Goal: Task Accomplishment & Management: Use online tool/utility

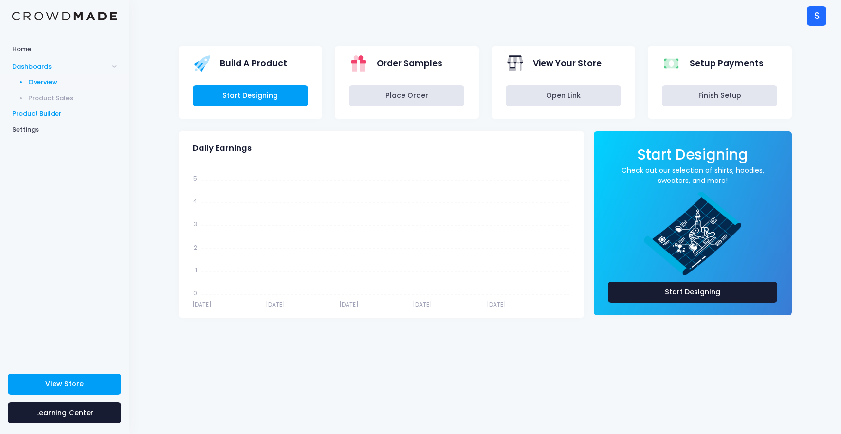
click at [49, 112] on span "Product Builder" at bounding box center [64, 114] width 105 height 10
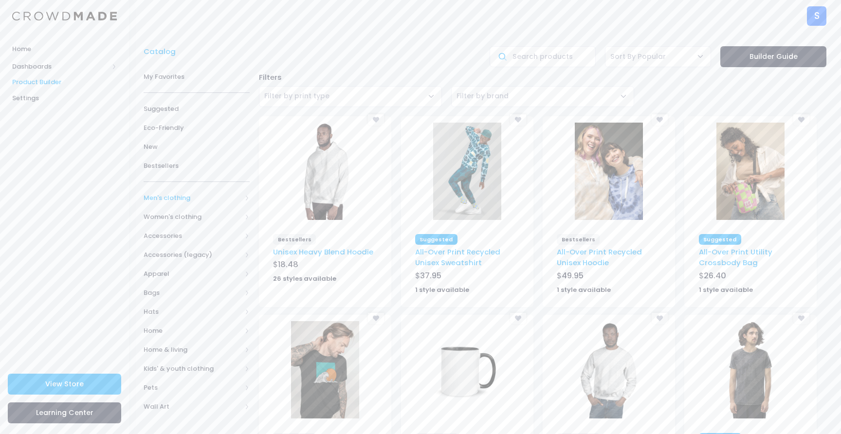
click at [180, 200] on span "Men's clothing" at bounding box center [193, 198] width 98 height 10
click at [191, 218] on span "All Men's clothing" at bounding box center [198, 217] width 78 height 10
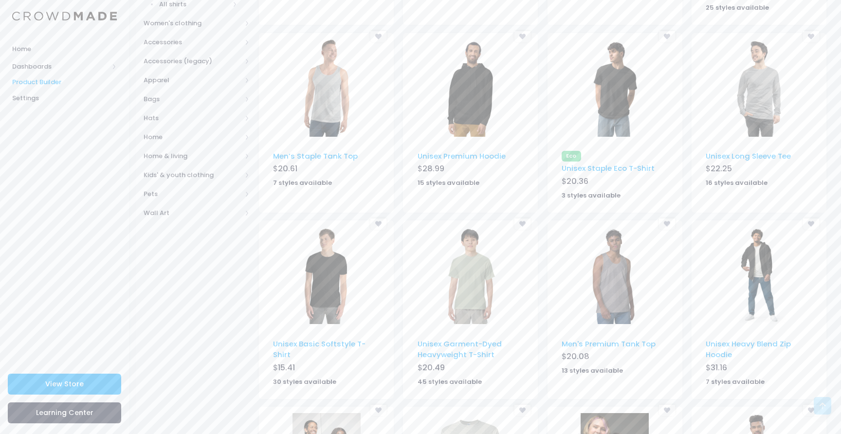
scroll to position [418, 0]
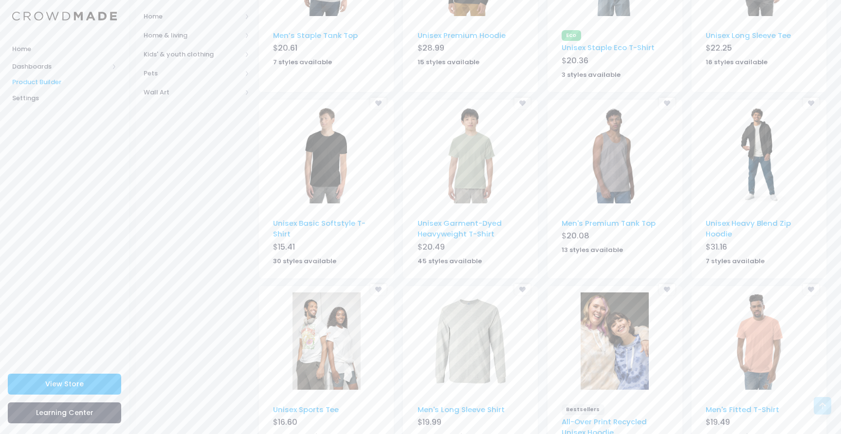
click at [327, 141] on img at bounding box center [326, 154] width 68 height 97
